Goal: Check status: Check status

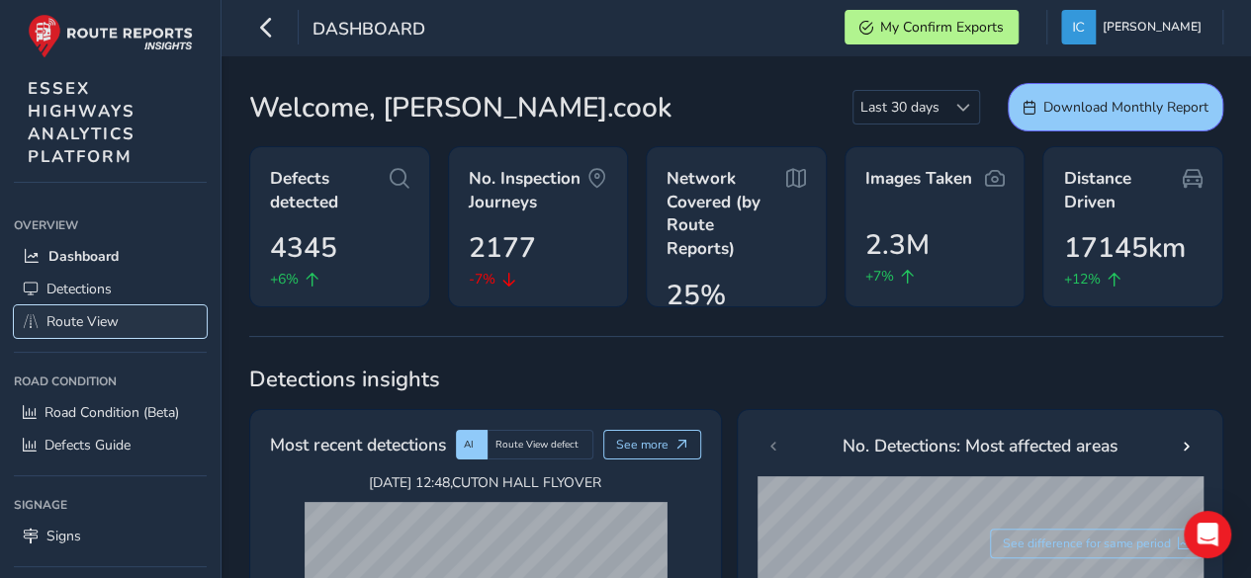
click at [87, 321] on span "Route View" at bounding box center [82, 321] width 72 height 19
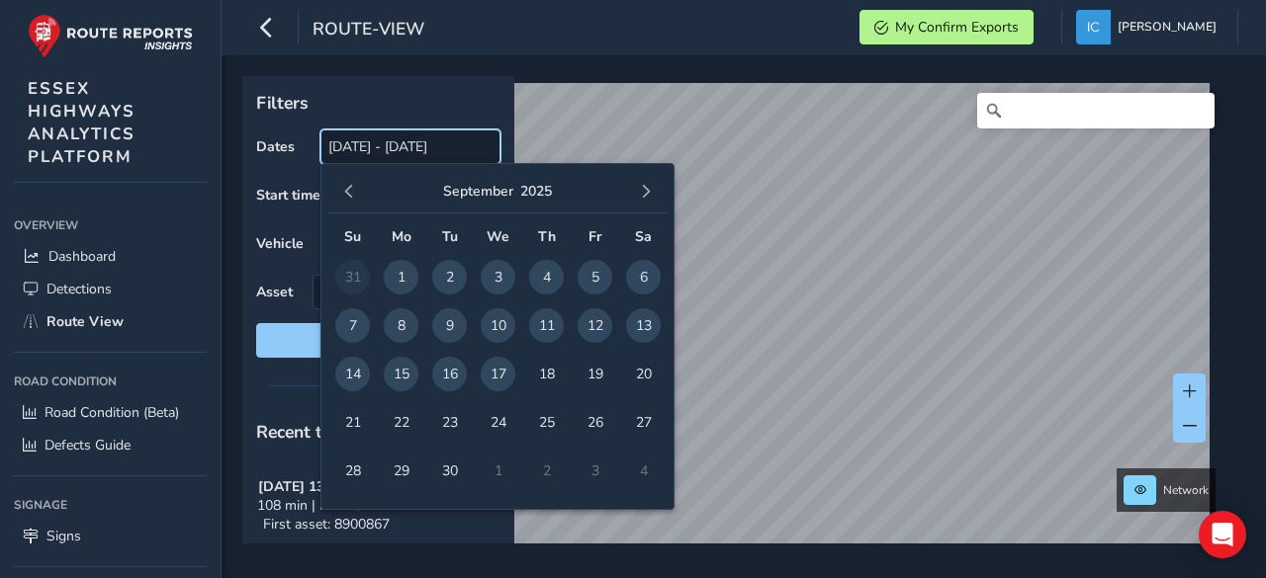
click at [385, 143] on input "[DATE] - [DATE]" at bounding box center [410, 147] width 180 height 35
click at [496, 375] on span "17" at bounding box center [498, 374] width 35 height 35
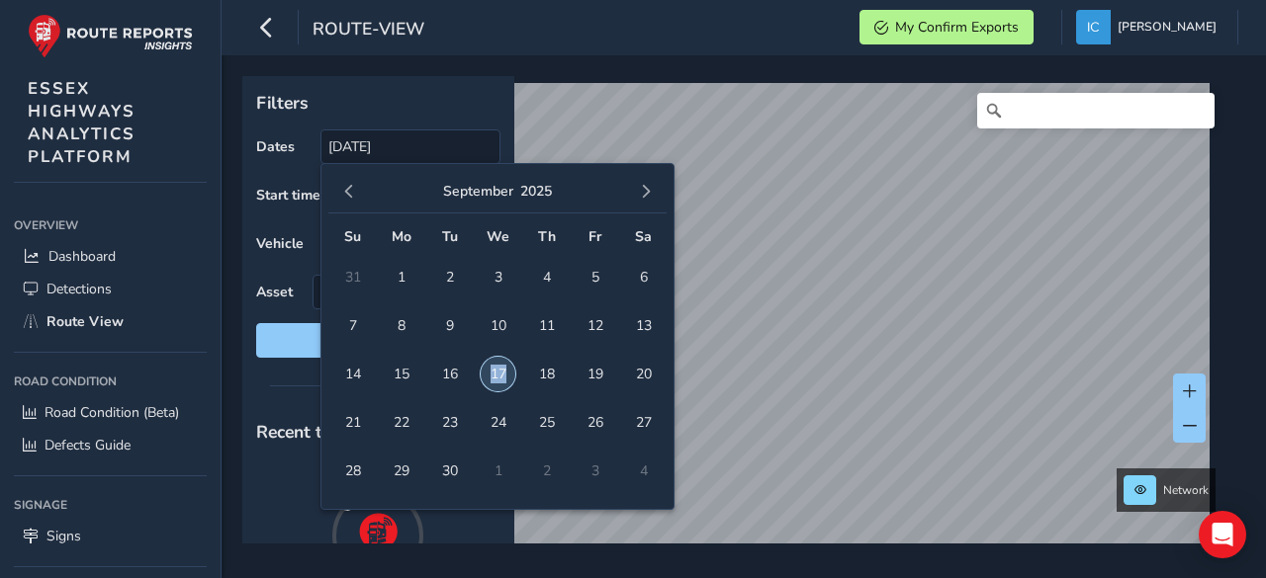
click at [494, 375] on span "17" at bounding box center [498, 374] width 35 height 35
type input "[DATE] - [DATE]"
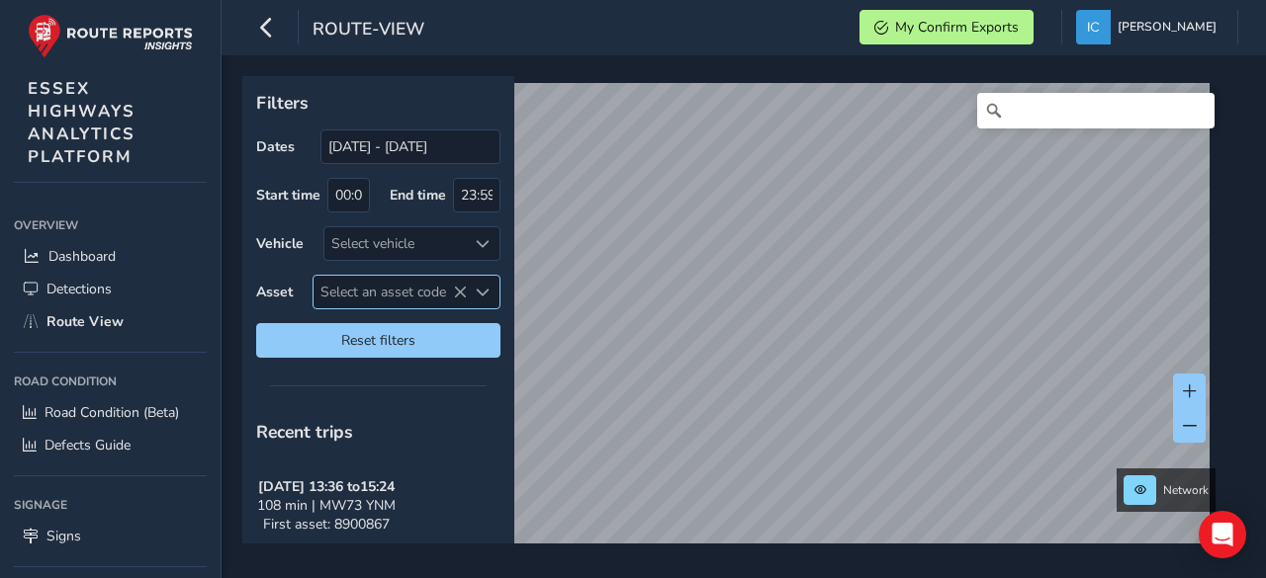
click at [372, 290] on span "Select an asset code" at bounding box center [389, 292] width 153 height 33
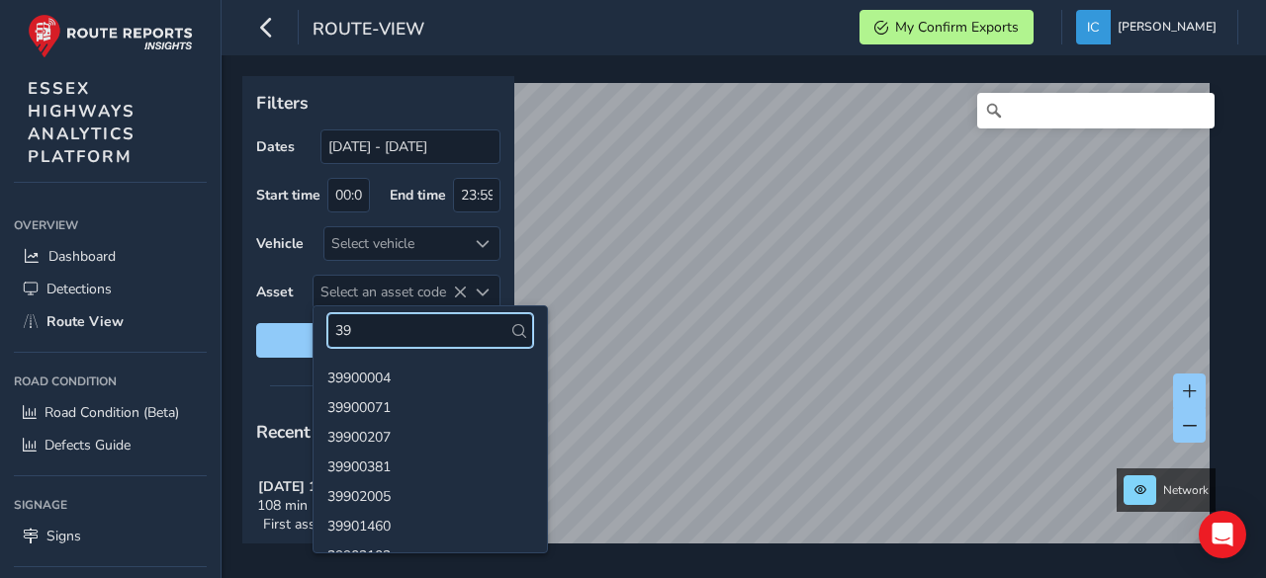
type input "3"
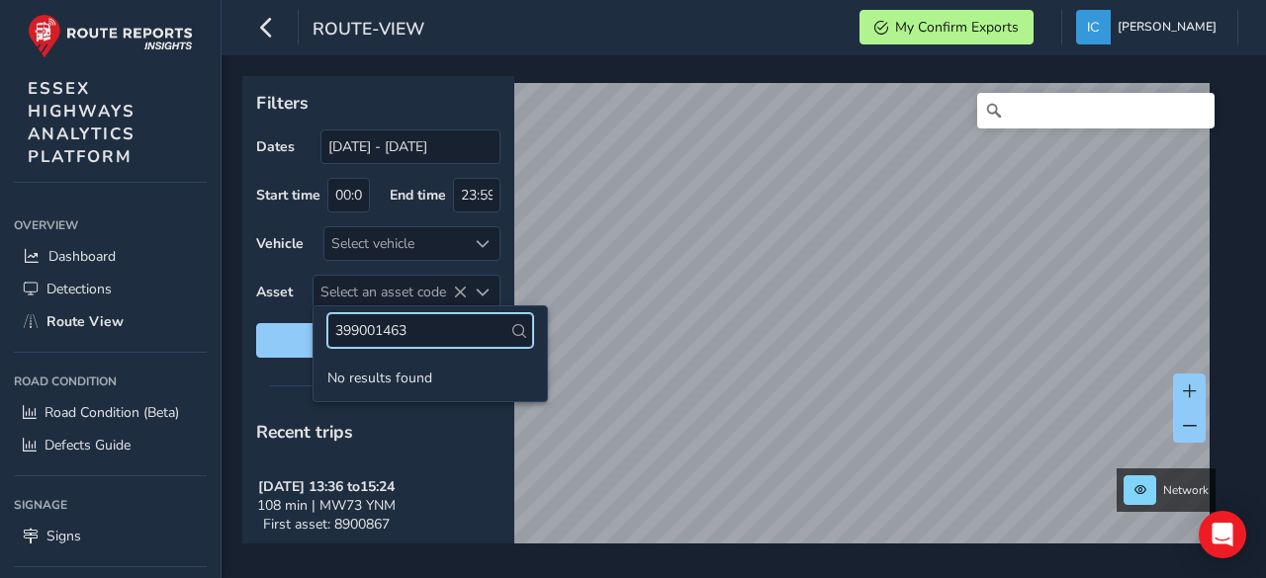
type input "39901463"
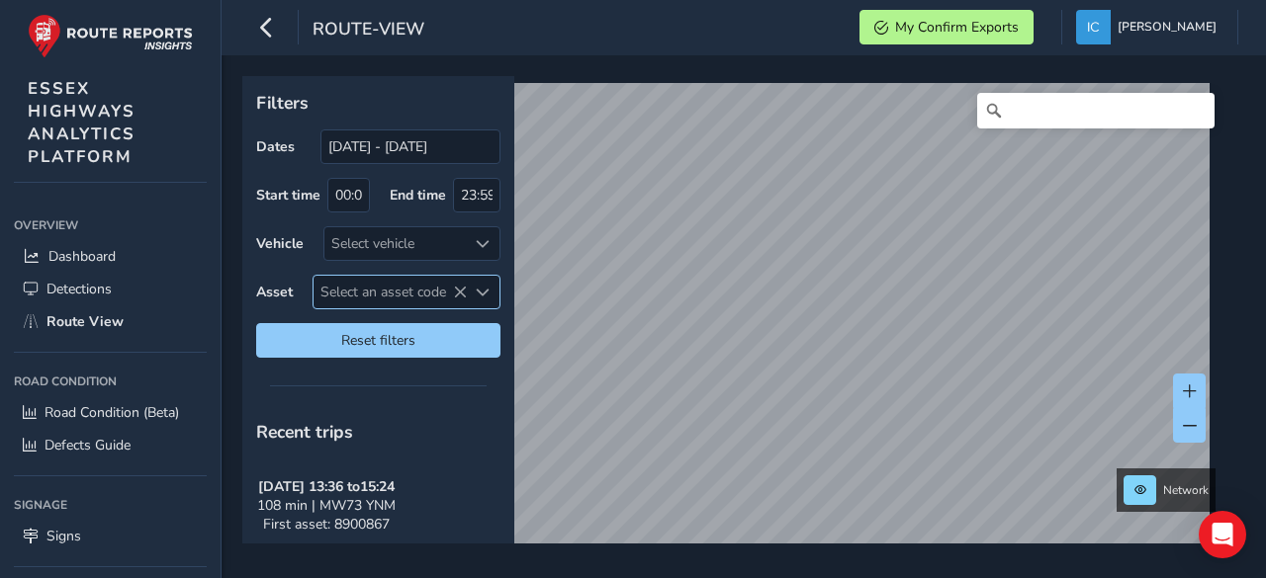
click at [364, 287] on span "Select an asset code" at bounding box center [389, 292] width 153 height 33
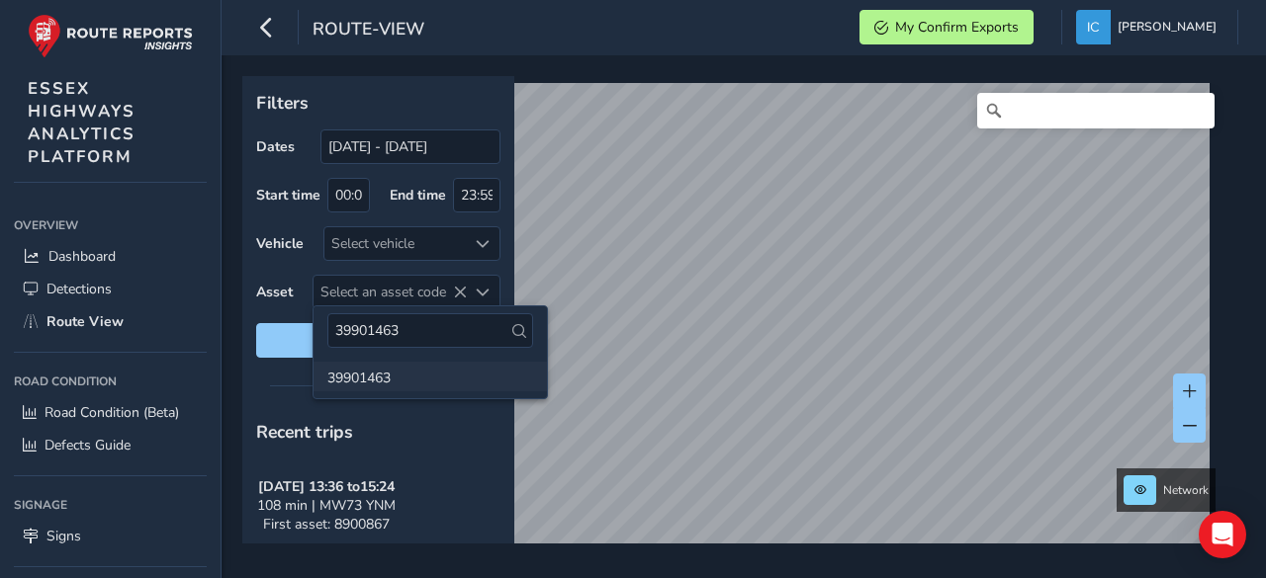
click at [356, 370] on li "39901463" at bounding box center [429, 377] width 233 height 30
